Goal: Check status: Check status

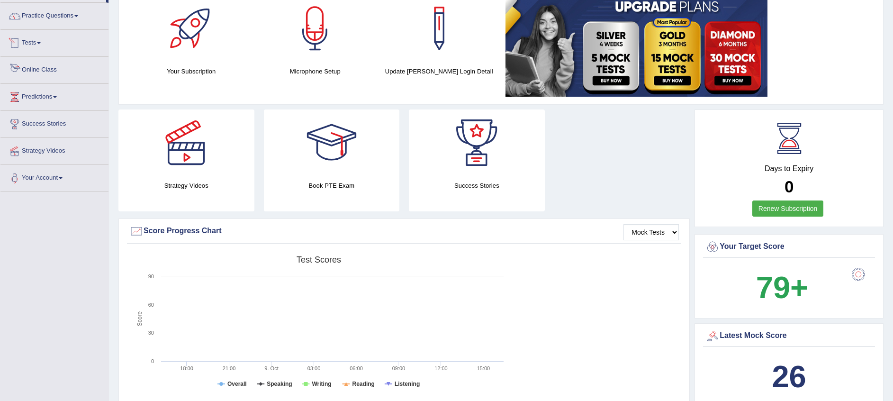
click at [30, 40] on link "Tests" at bounding box center [54, 42] width 108 height 24
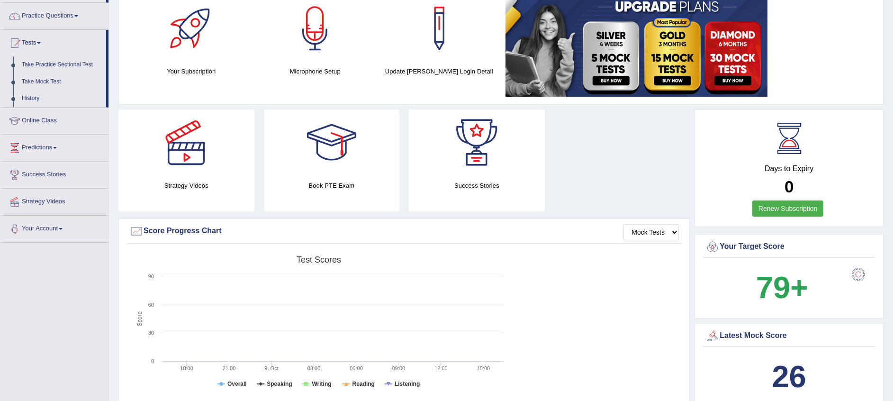
click at [34, 95] on link "History" at bounding box center [62, 98] width 89 height 17
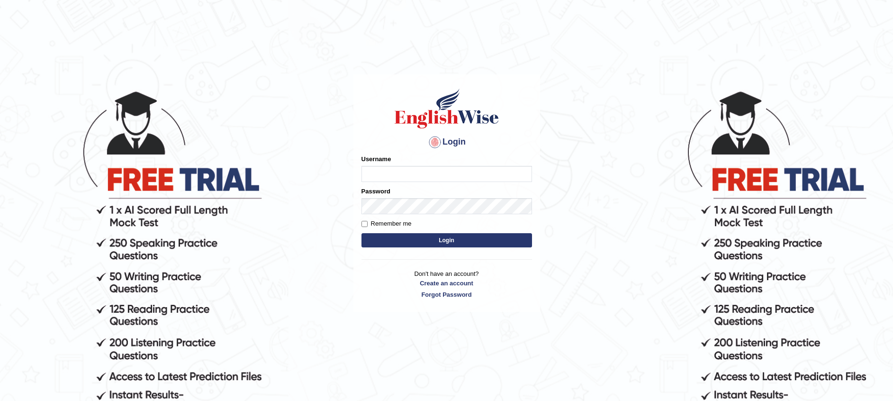
type input "Muhammadshahrukhamjad"
click at [409, 246] on button "Login" at bounding box center [446, 240] width 170 height 14
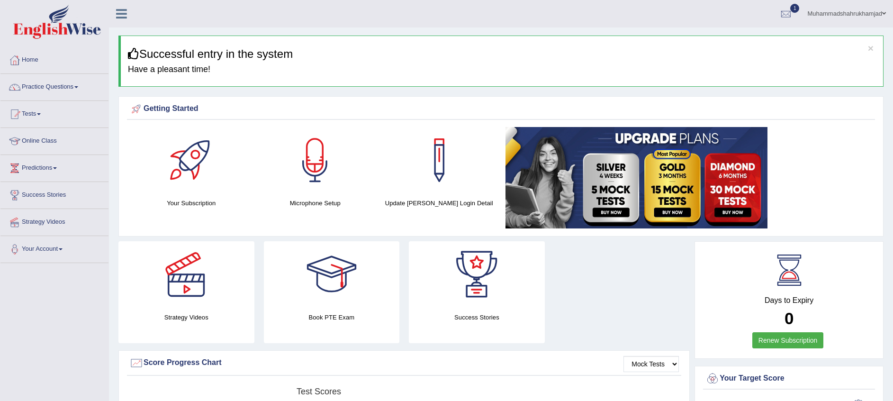
click at [787, 3] on link "1" at bounding box center [785, 12] width 28 height 25
click at [711, 37] on link "EW1 Oct 10, 2025 Exam evaluated" at bounding box center [728, 43] width 131 height 20
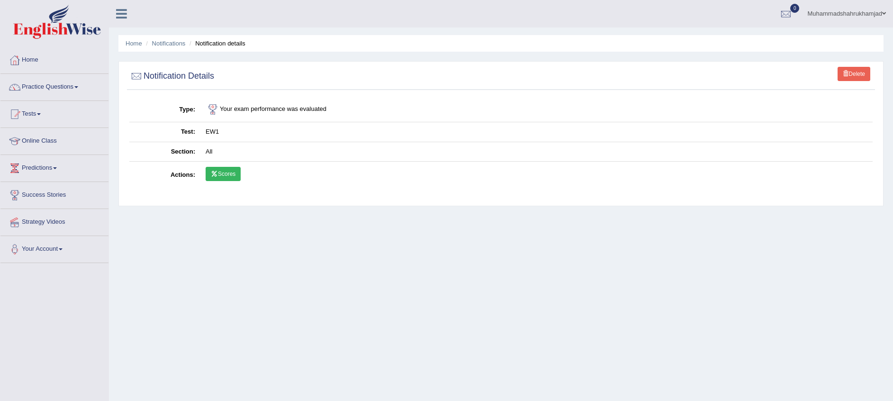
click at [228, 170] on link "Scores" at bounding box center [223, 174] width 35 height 14
click at [216, 174] on icon at bounding box center [214, 174] width 7 height 6
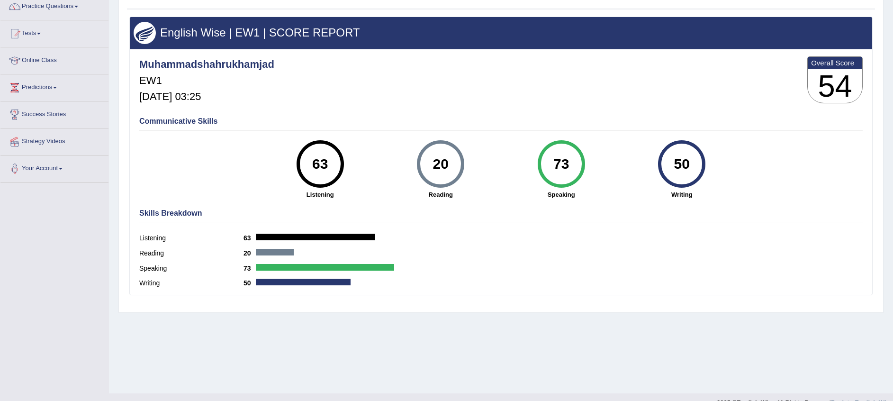
scroll to position [9, 0]
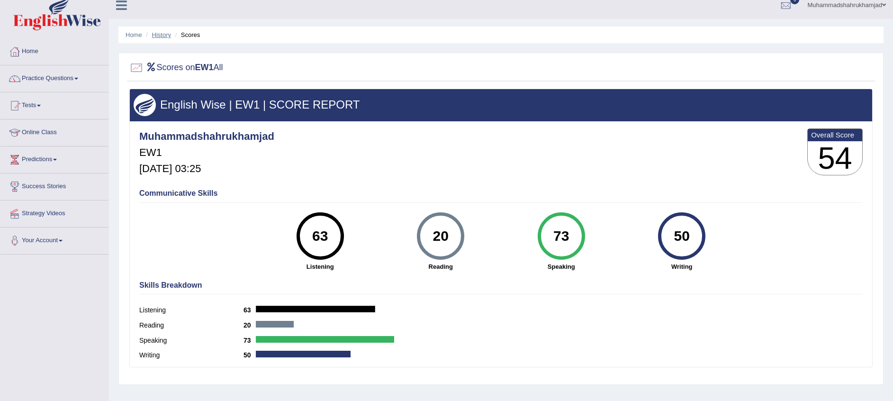
click at [154, 31] on link "History" at bounding box center [161, 34] width 19 height 7
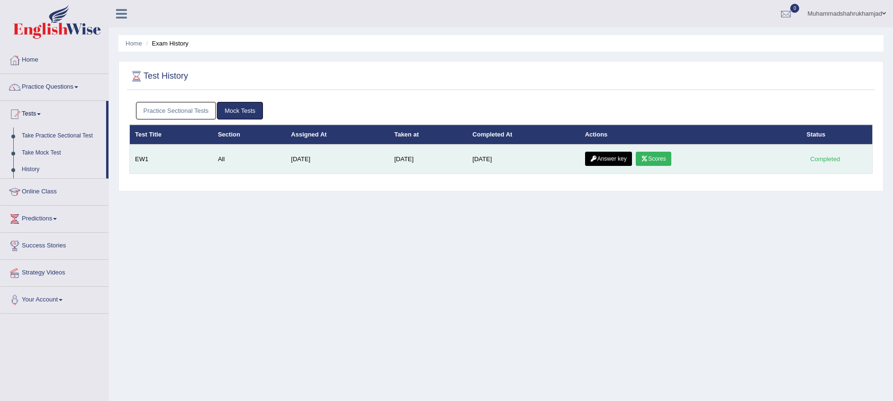
click at [609, 152] on link "Answer key" at bounding box center [608, 159] width 47 height 14
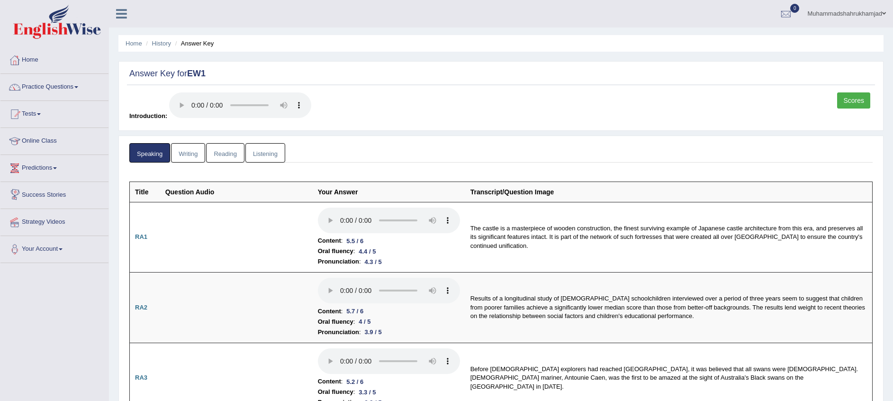
click at [235, 152] on link "Reading" at bounding box center [225, 152] width 38 height 19
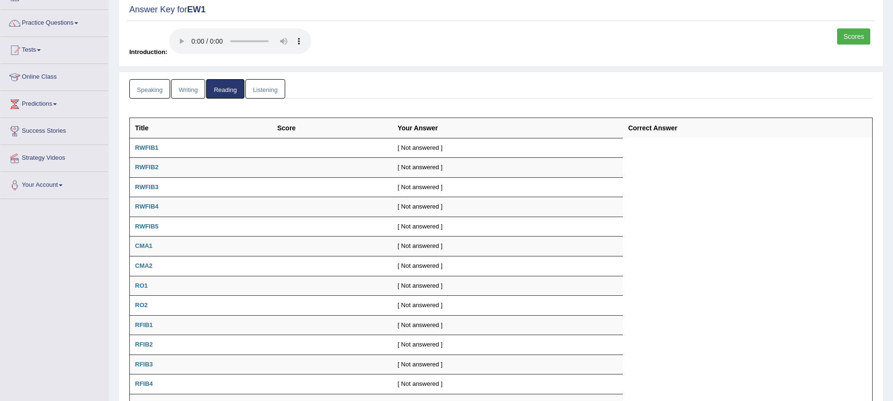
scroll to position [54, 0]
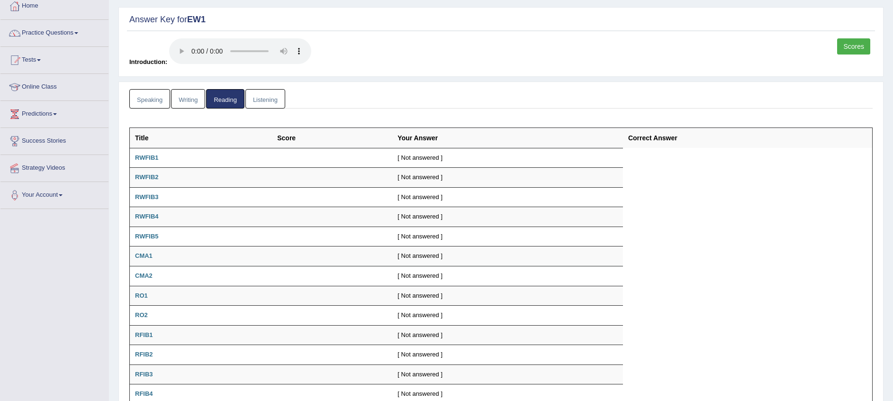
click at [187, 98] on link "Writing" at bounding box center [188, 98] width 34 height 19
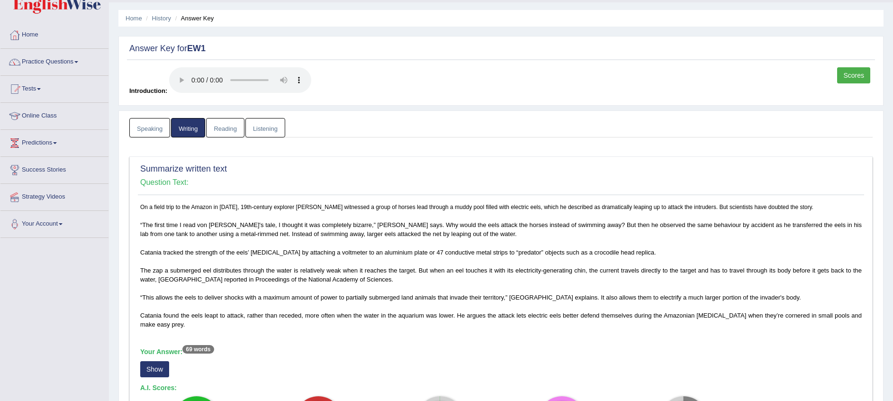
scroll to position [0, 0]
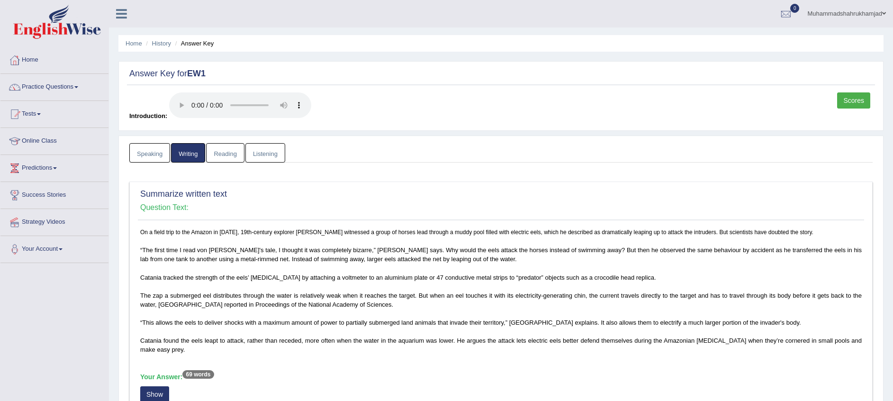
click at [260, 156] on link "Listening" at bounding box center [265, 152] width 40 height 19
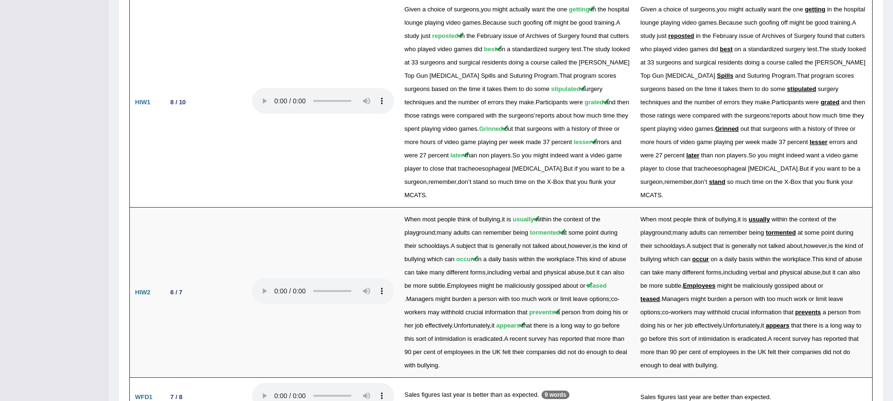
scroll to position [1477, 0]
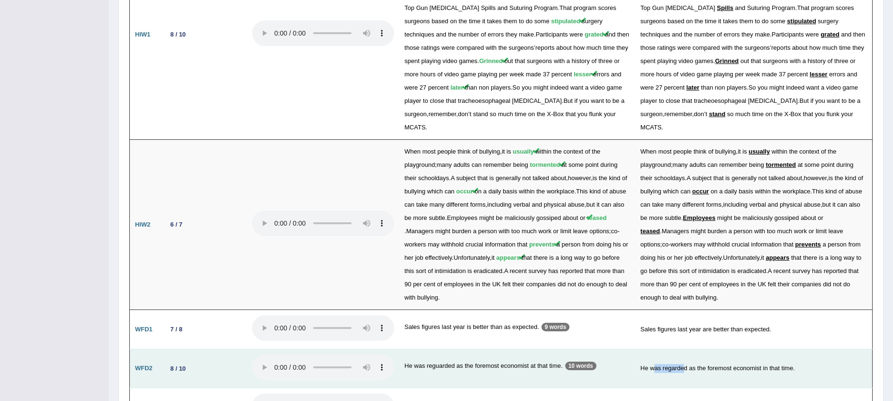
drag, startPoint x: 684, startPoint y: 292, endPoint x: 654, endPoint y: 296, distance: 30.1
click at [654, 349] on td "He was regarded as the foremost economist in that time." at bounding box center [753, 368] width 237 height 39
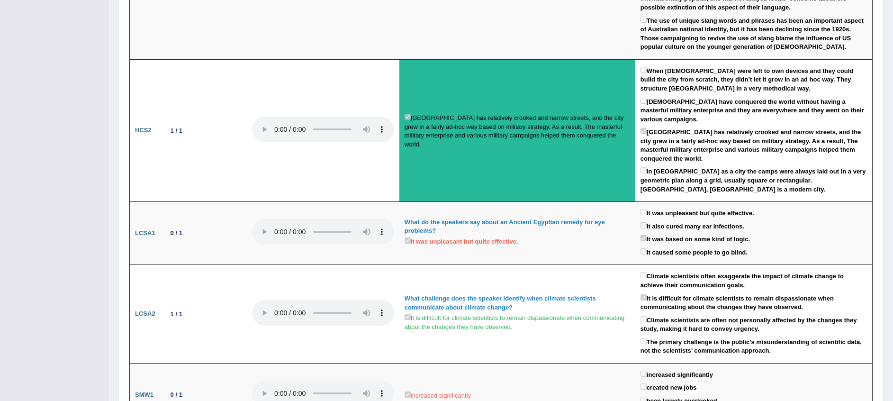
scroll to position [0, 0]
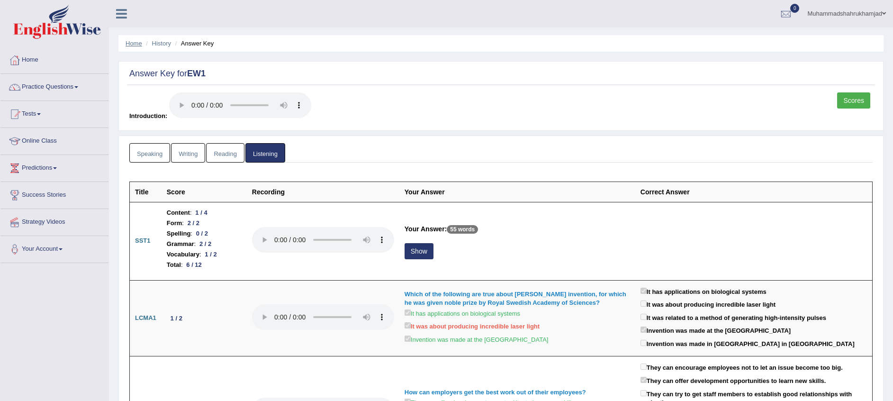
click at [138, 45] on link "Home" at bounding box center [133, 43] width 17 height 7
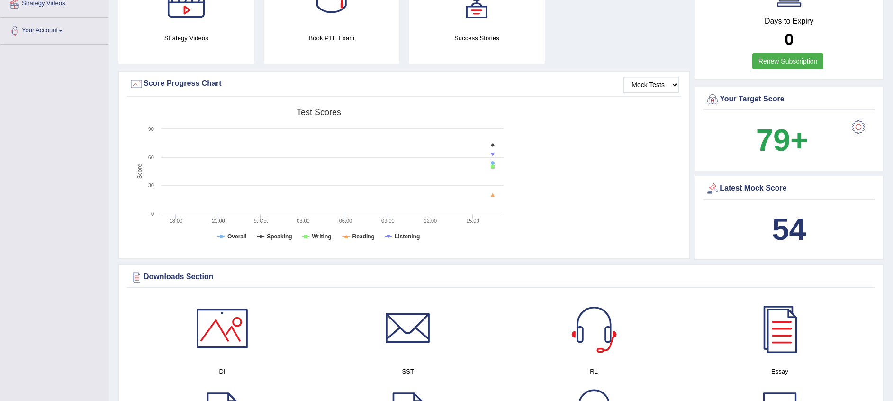
scroll to position [220, 0]
